Goal: Transaction & Acquisition: Book appointment/travel/reservation

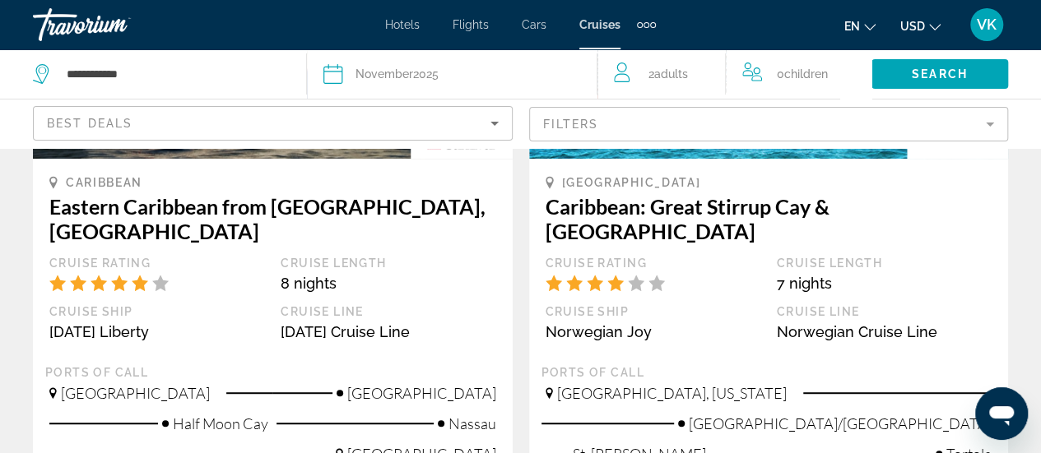
scroll to position [329, 0]
click at [597, 141] on mat-form-field "Filters" at bounding box center [769, 124] width 480 height 35
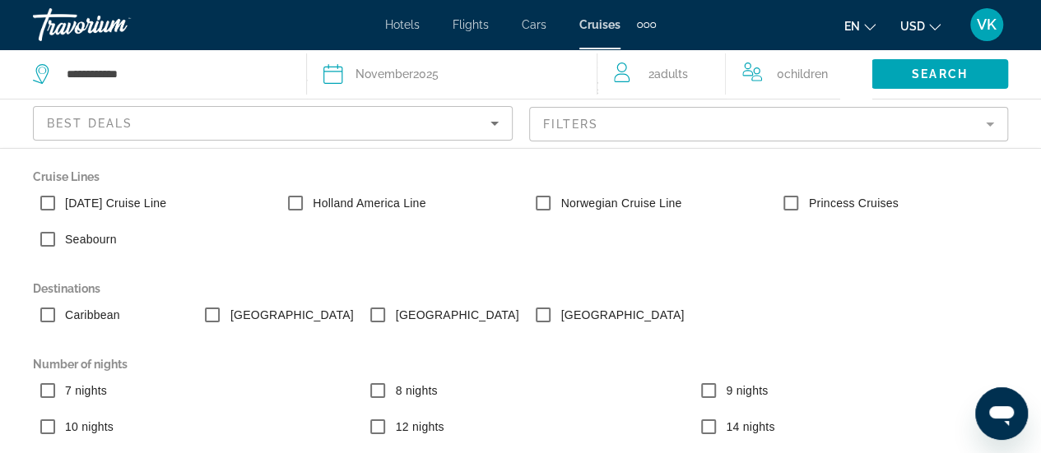
scroll to position [0, 0]
click at [433, 133] on div "Best Deals" at bounding box center [268, 124] width 443 height 20
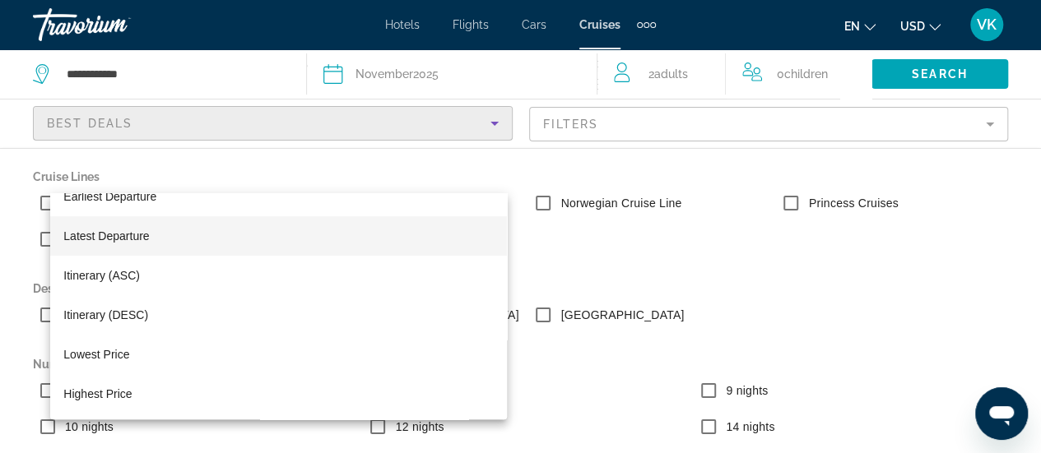
scroll to position [740, 0]
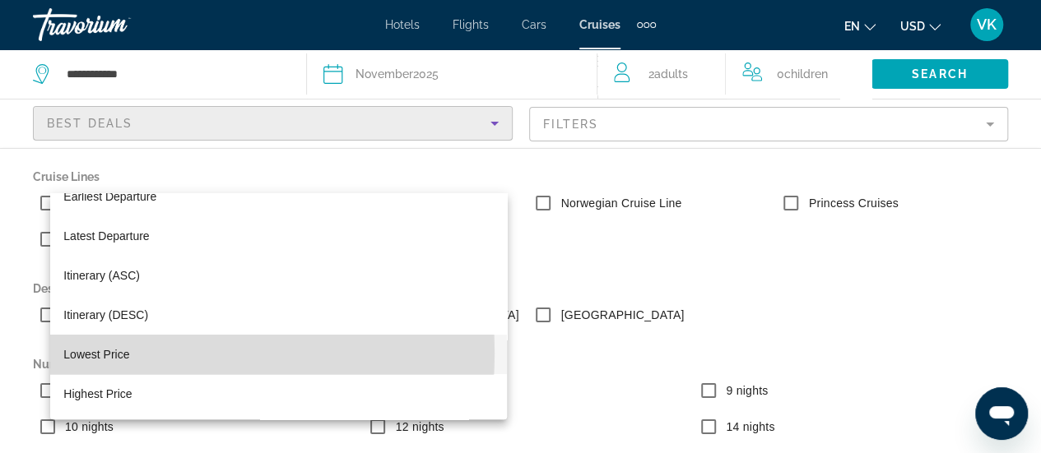
click at [129, 353] on span "Lowest Price" at bounding box center [96, 354] width 66 height 13
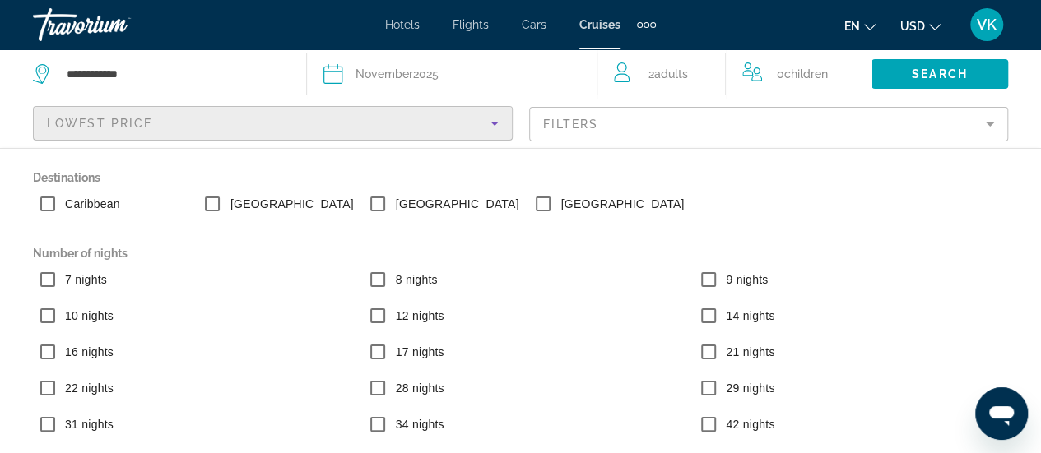
scroll to position [319, 0]
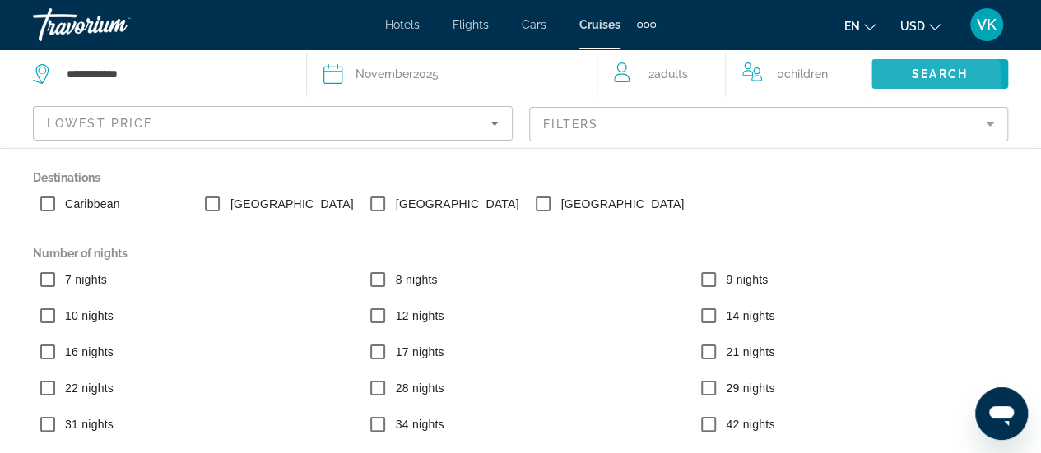
click at [921, 81] on span "Search" at bounding box center [939, 73] width 56 height 13
click at [675, 86] on span "2 Adult Adults" at bounding box center [667, 74] width 39 height 23
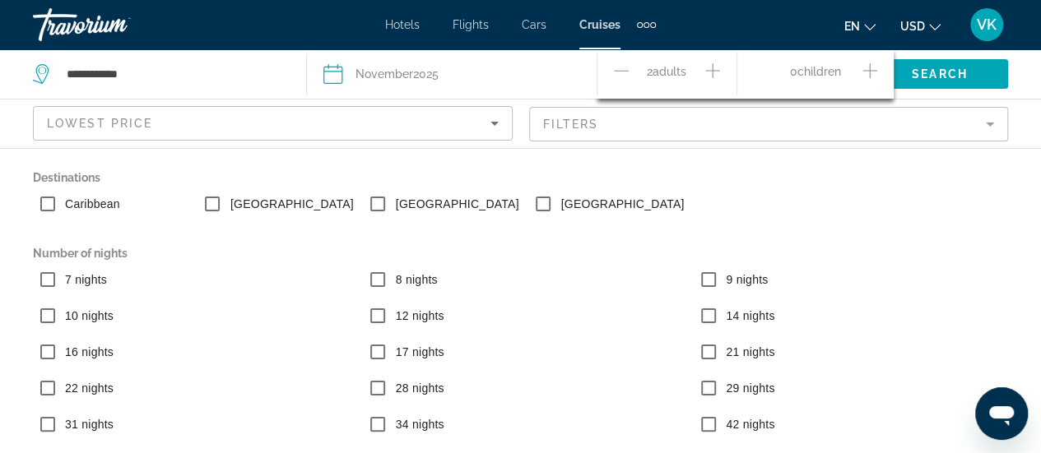
click at [720, 81] on icon "Increment adults" at bounding box center [712, 71] width 15 height 20
click at [647, 89] on div "3 Adult Adults" at bounding box center [675, 74] width 123 height 29
click at [628, 81] on icon "Decrement adults" at bounding box center [621, 71] width 15 height 20
click at [877, 78] on icon "Increment children" at bounding box center [869, 70] width 15 height 15
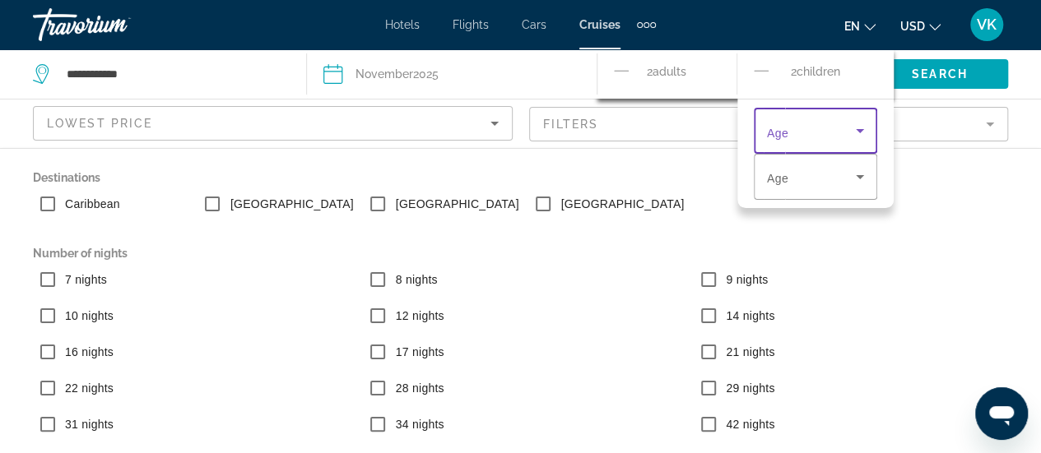
click at [855, 141] on span "Travelers: 2 adults, 2 children" at bounding box center [811, 131] width 89 height 20
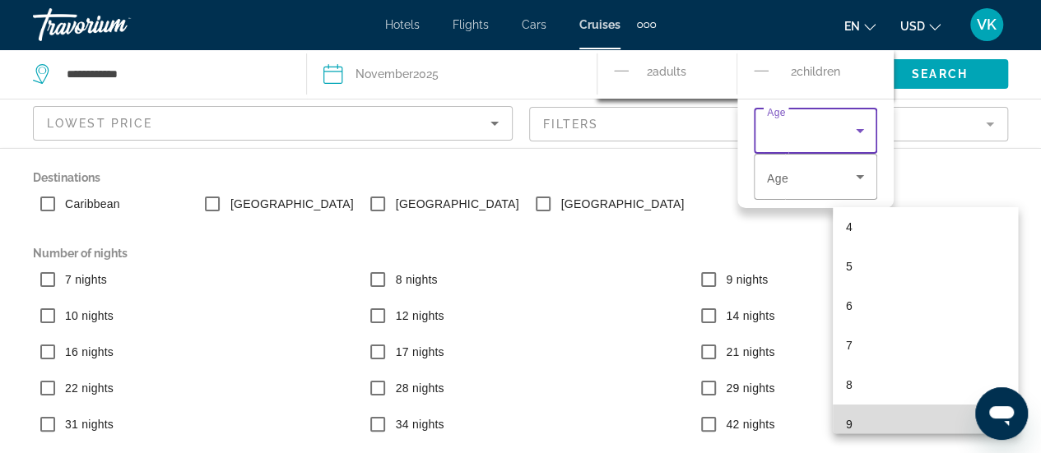
click at [878, 422] on mat-option "9" at bounding box center [924, 424] width 185 height 39
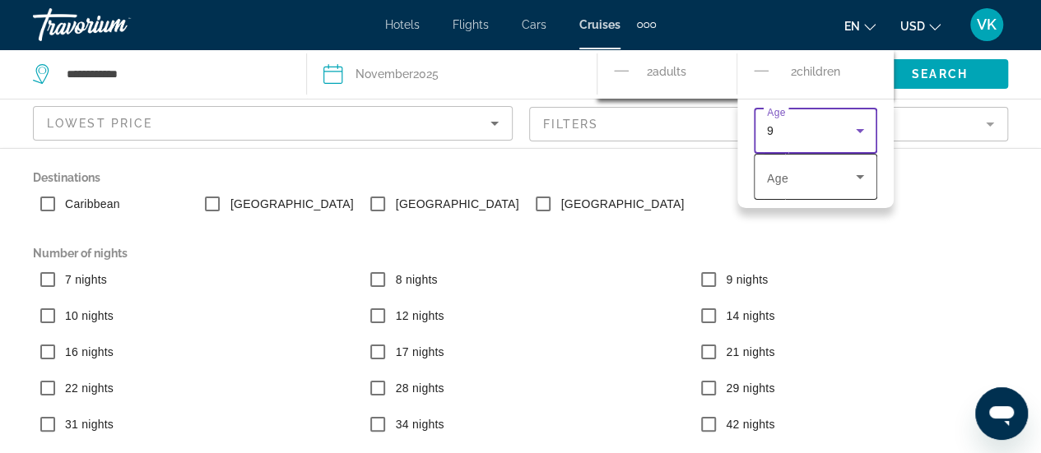
click at [855, 187] on span "Travelers: 2 adults, 2 children" at bounding box center [811, 177] width 89 height 20
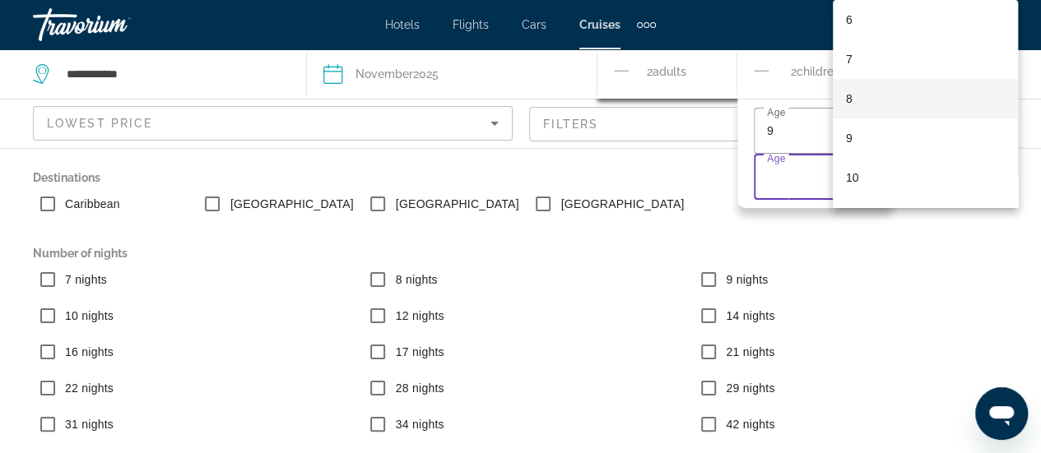
scroll to position [279, 0]
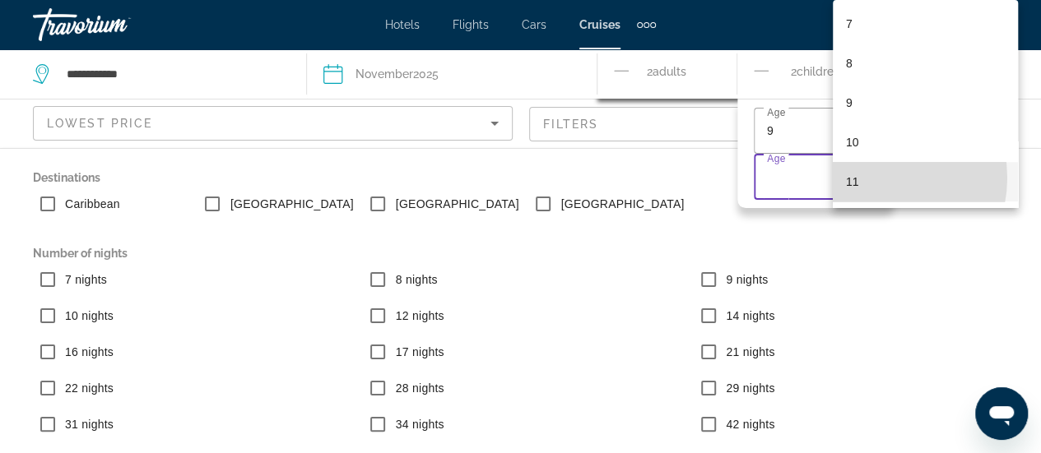
click at [867, 178] on mat-option "11" at bounding box center [924, 181] width 185 height 39
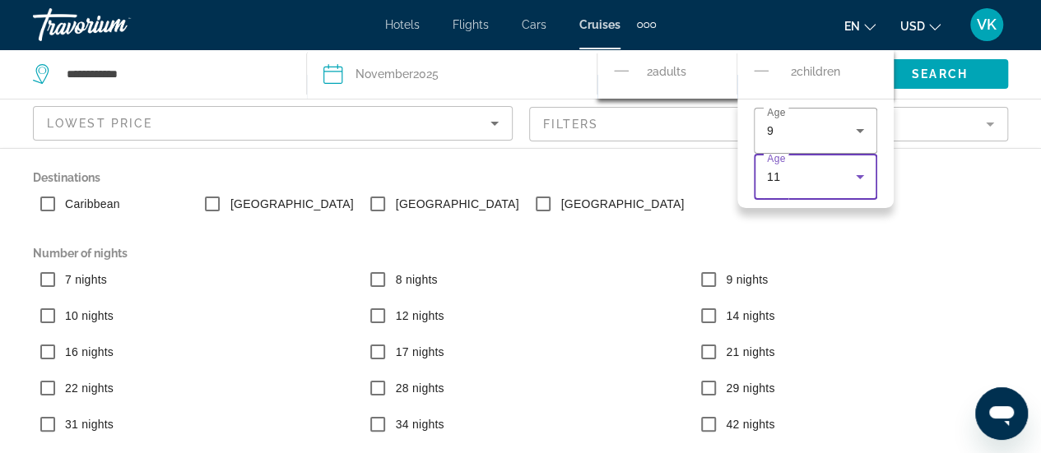
scroll to position [165, 0]
click at [877, 89] on div "2 Child Children" at bounding box center [814, 74] width 123 height 29
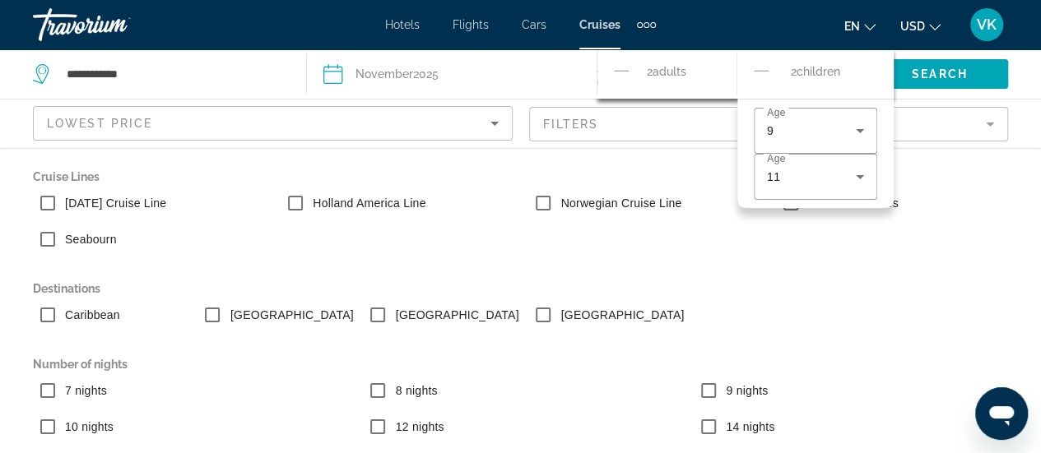
scroll to position [905, 0]
click at [547, 86] on div "Date [DATE]" at bounding box center [451, 74] width 257 height 23
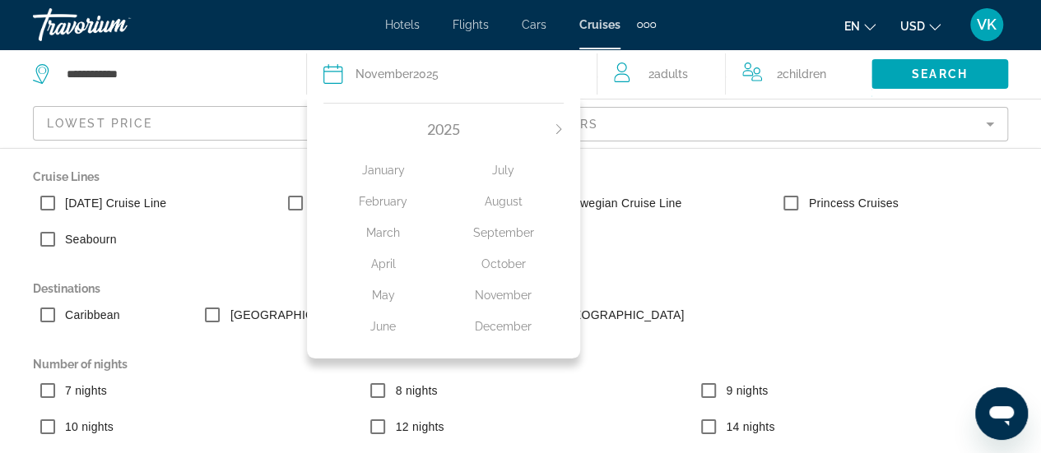
click at [717, 141] on mat-form-field "Filters" at bounding box center [769, 124] width 480 height 35
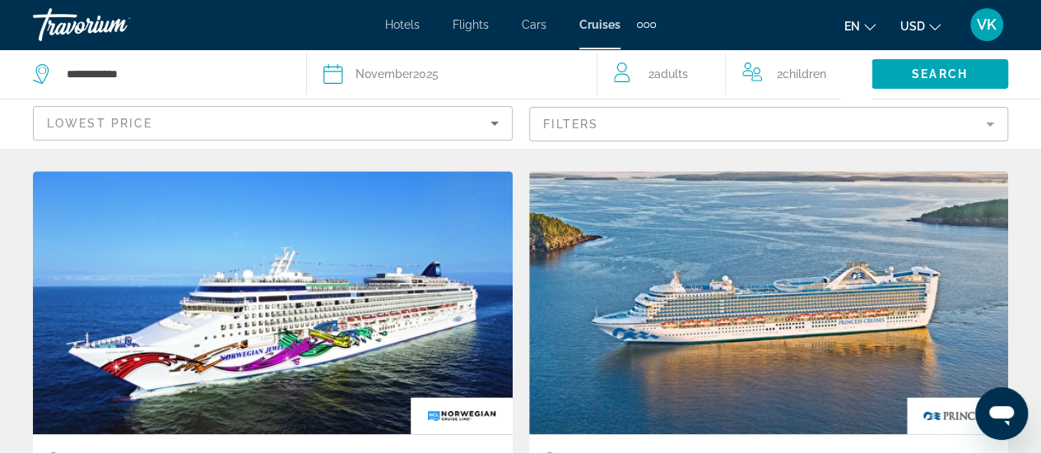
click at [665, 86] on span "2 Adult Adults" at bounding box center [667, 74] width 39 height 23
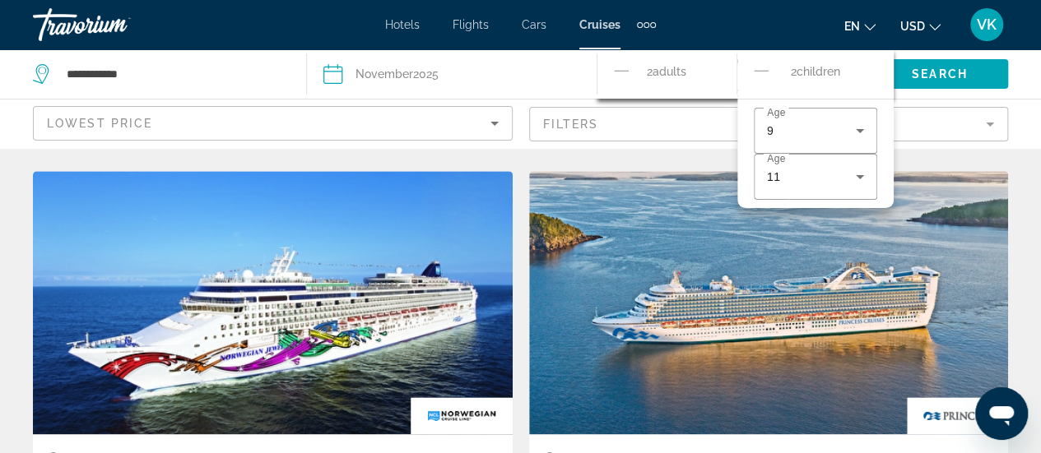
click at [647, 89] on div "2 Adult Adults" at bounding box center [675, 74] width 123 height 29
click at [628, 81] on icon "Decrement adults" at bounding box center [621, 71] width 15 height 20
click at [720, 81] on icon "Increment adults" at bounding box center [712, 71] width 15 height 20
click at [869, 187] on icon "Travelers: 2 adults, 2 children" at bounding box center [860, 177] width 20 height 20
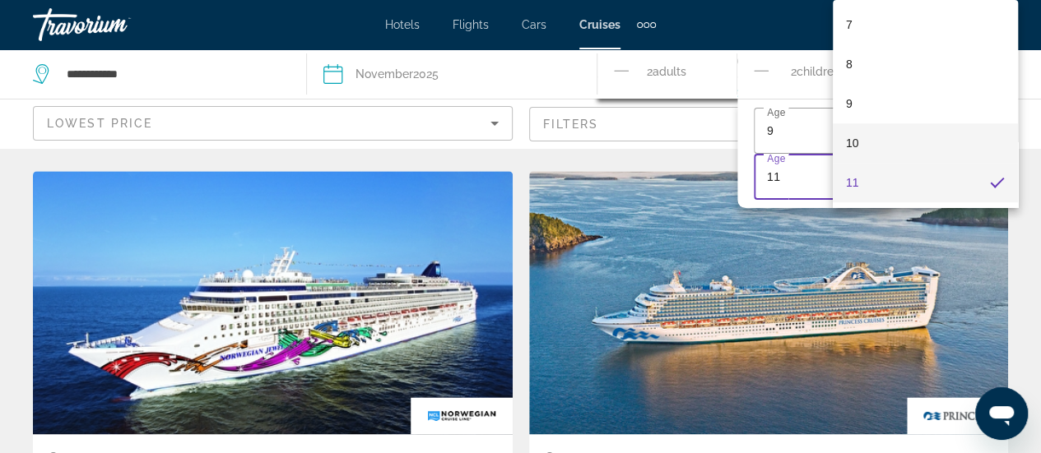
scroll to position [279, 0]
click at [800, 16] on div at bounding box center [520, 226] width 1041 height 453
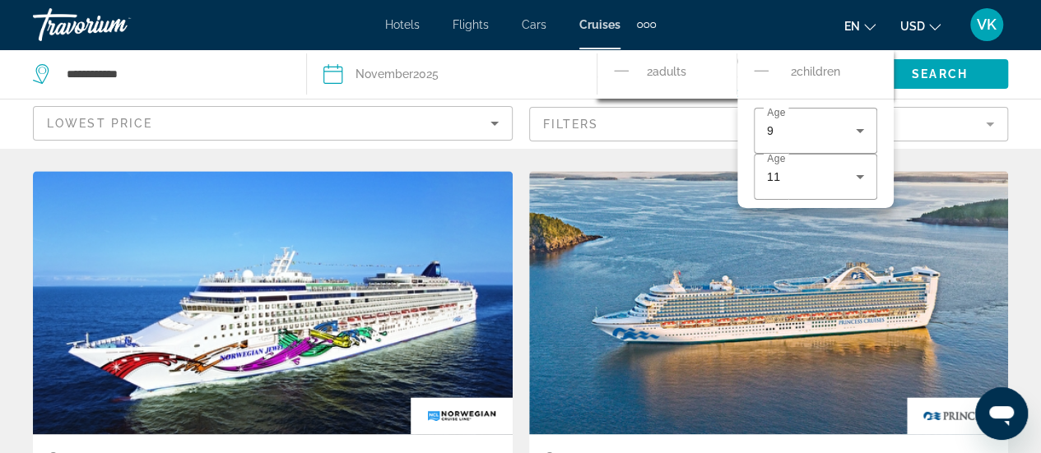
click at [976, 27] on span "VK" at bounding box center [986, 24] width 20 height 16
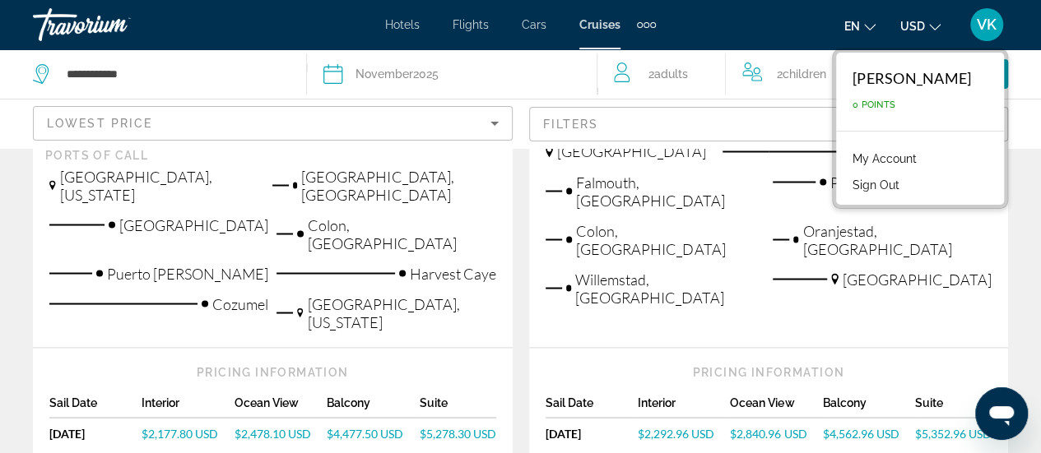
scroll to position [1398, 0]
click at [556, 86] on div "Date [DATE]" at bounding box center [451, 74] width 257 height 23
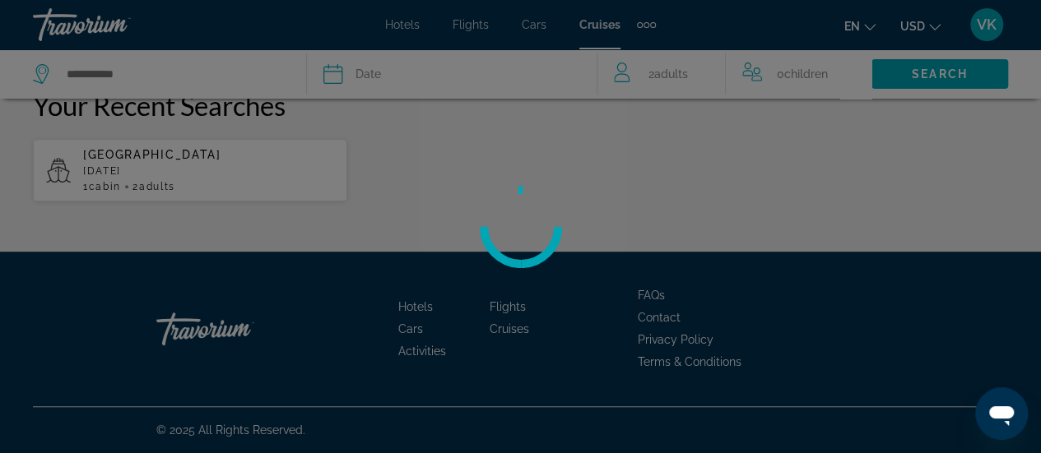
scroll to position [658, 0]
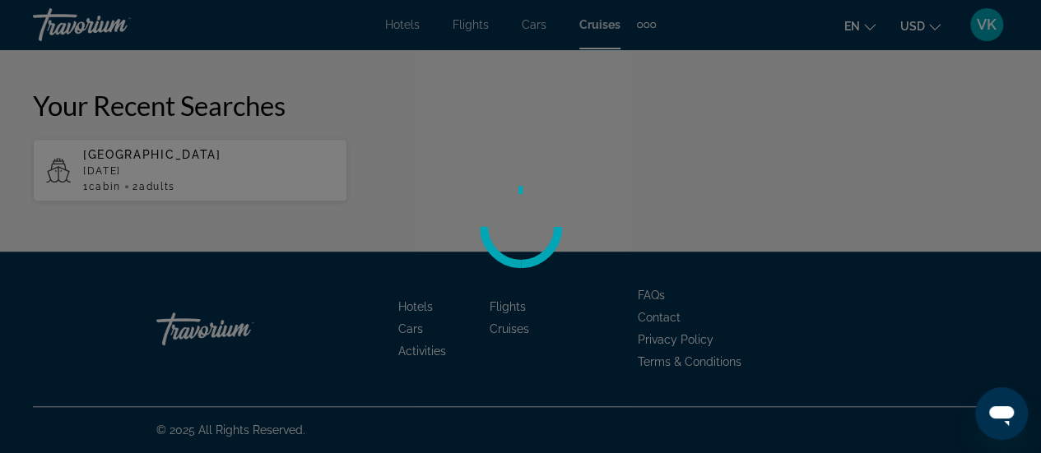
click at [174, 340] on div at bounding box center [520, 226] width 1041 height 453
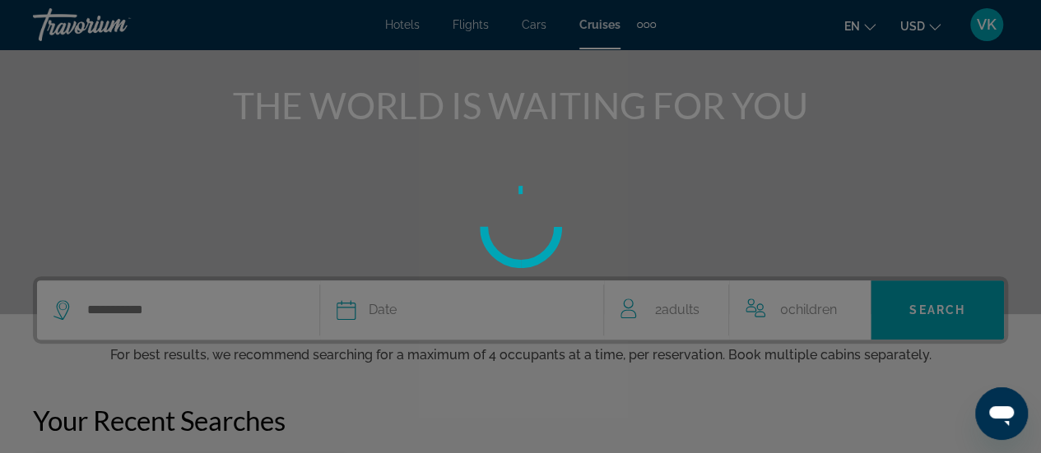
scroll to position [165, 0]
